Goal: Use online tool/utility: Utilize a website feature to perform a specific function

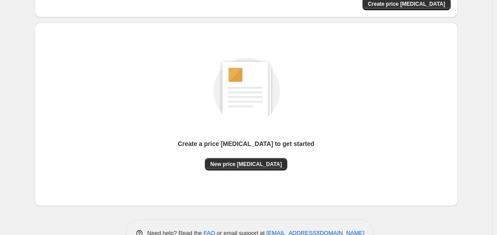
scroll to position [98, 0]
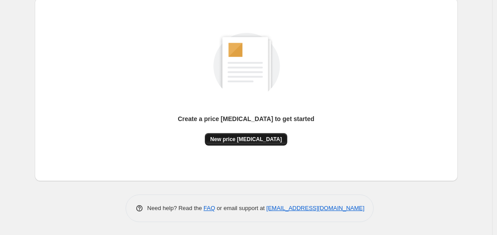
click at [236, 134] on button "New price change job" at bounding box center [246, 139] width 82 height 12
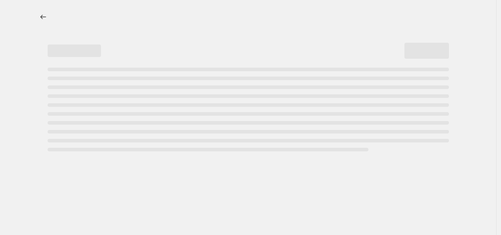
select select "percentage"
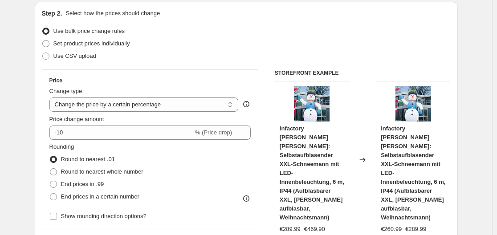
scroll to position [97, 0]
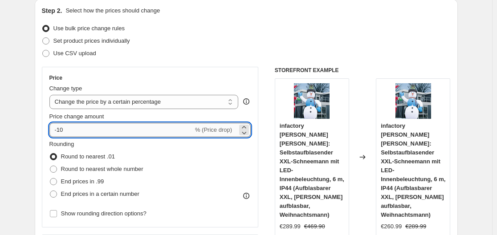
click at [170, 127] on input "-10" at bounding box center [121, 130] width 144 height 14
type input "-1"
type input "-35"
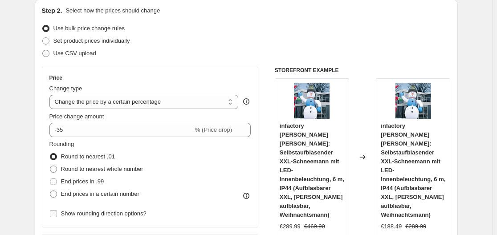
click at [42, 101] on div "Step 2. Select how the prices should change Use bulk price change rules Set pro…" at bounding box center [246, 155] width 423 height 312
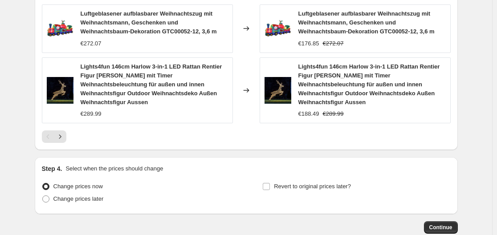
scroll to position [723, 0]
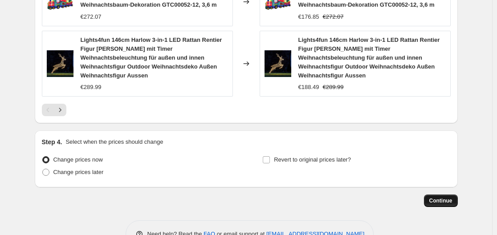
click at [437, 197] on span "Continue" at bounding box center [440, 200] width 23 height 7
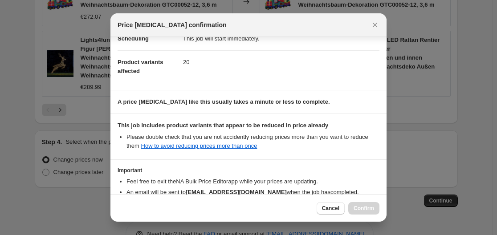
scroll to position [140, 0]
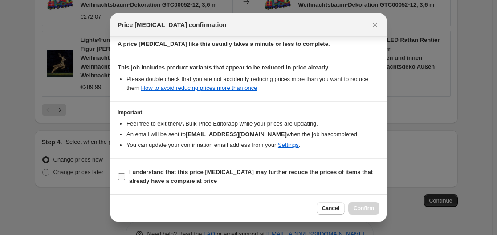
click at [125, 172] on label "I understand that this price change job may further reduce the prices of items …" at bounding box center [249, 176] width 262 height 21
click at [125, 173] on input "I understand that this price change job may further reduce the prices of items …" at bounding box center [121, 176] width 7 height 7
checkbox input "true"
click at [357, 208] on span "Confirm" at bounding box center [363, 208] width 20 height 7
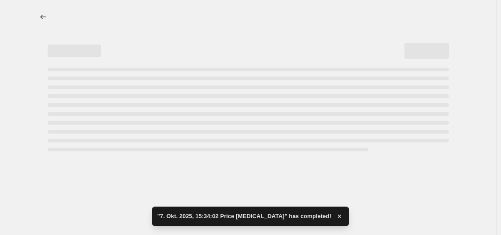
select select "percentage"
